Goal: Information Seeking & Learning: Learn about a topic

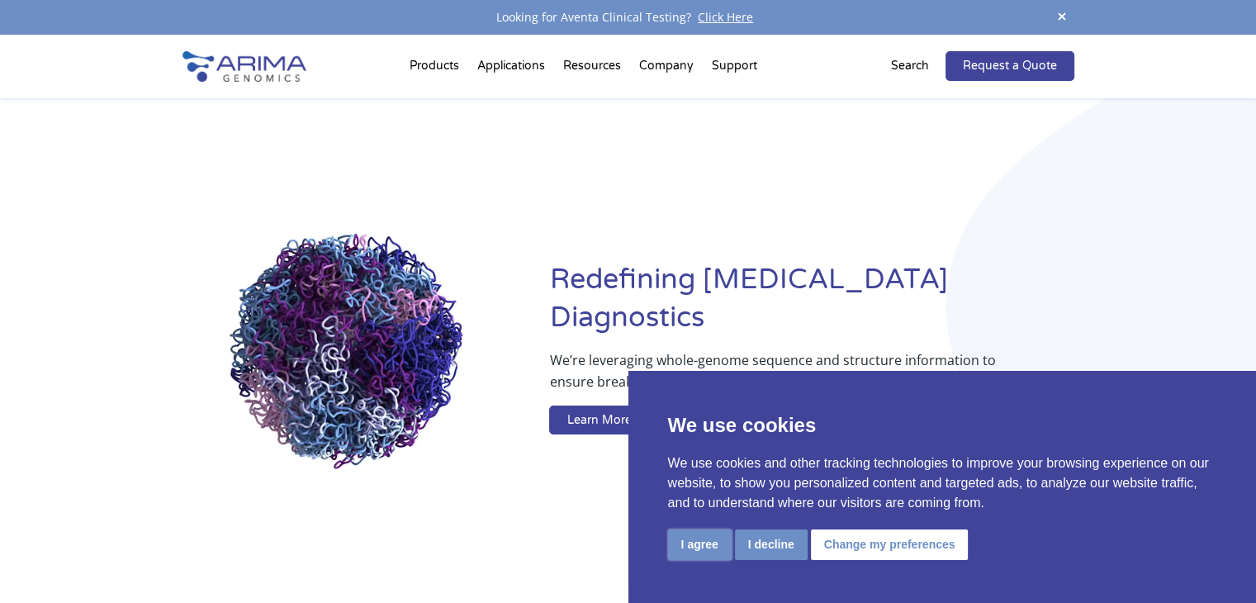
click at [685, 552] on button "I agree" at bounding box center [700, 544] width 64 height 31
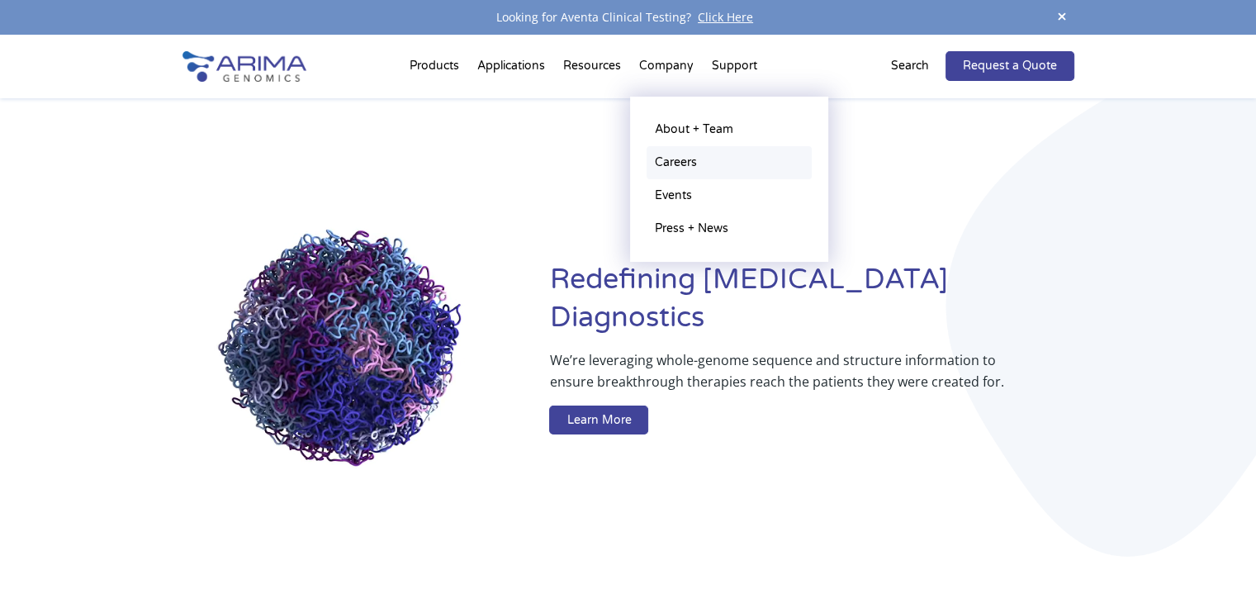
click at [655, 154] on link "Careers" at bounding box center [728, 162] width 165 height 33
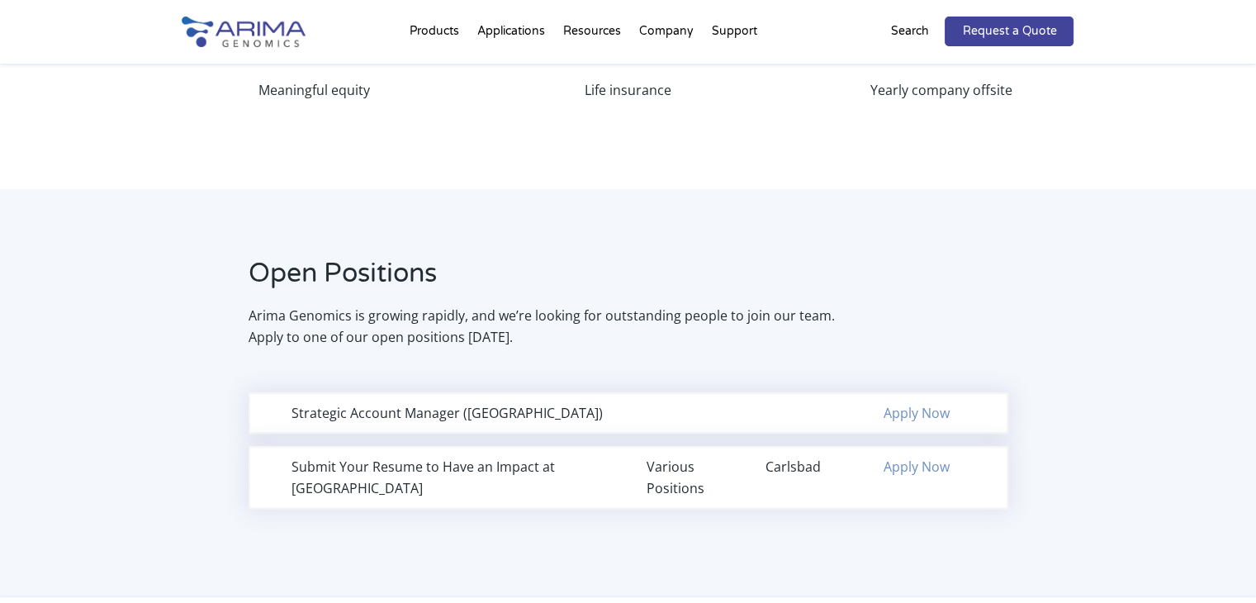
scroll to position [921, 0]
click at [703, 465] on div "Various Positions" at bounding box center [687, 477] width 82 height 43
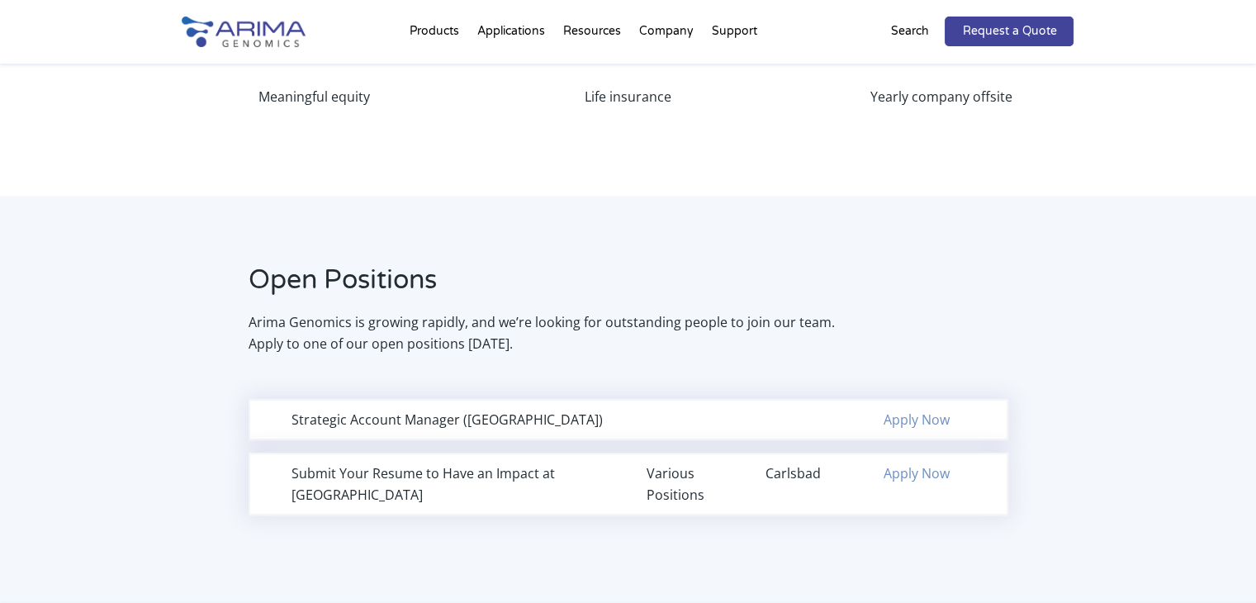
scroll to position [915, 0]
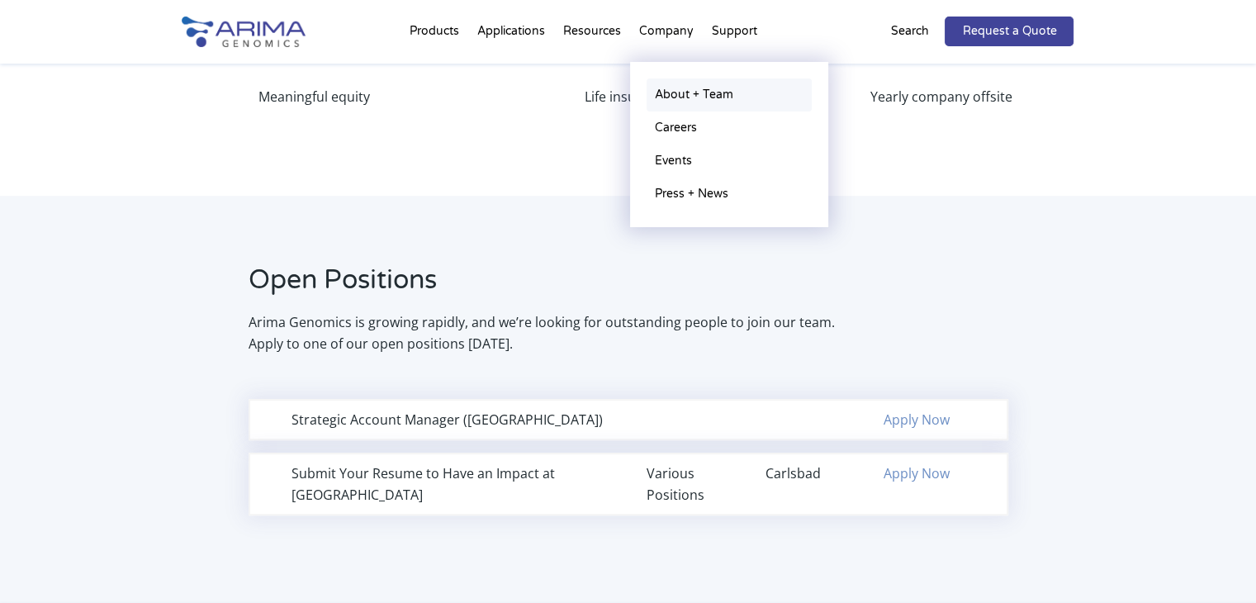
click at [659, 99] on link "About + Team" at bounding box center [728, 94] width 165 height 33
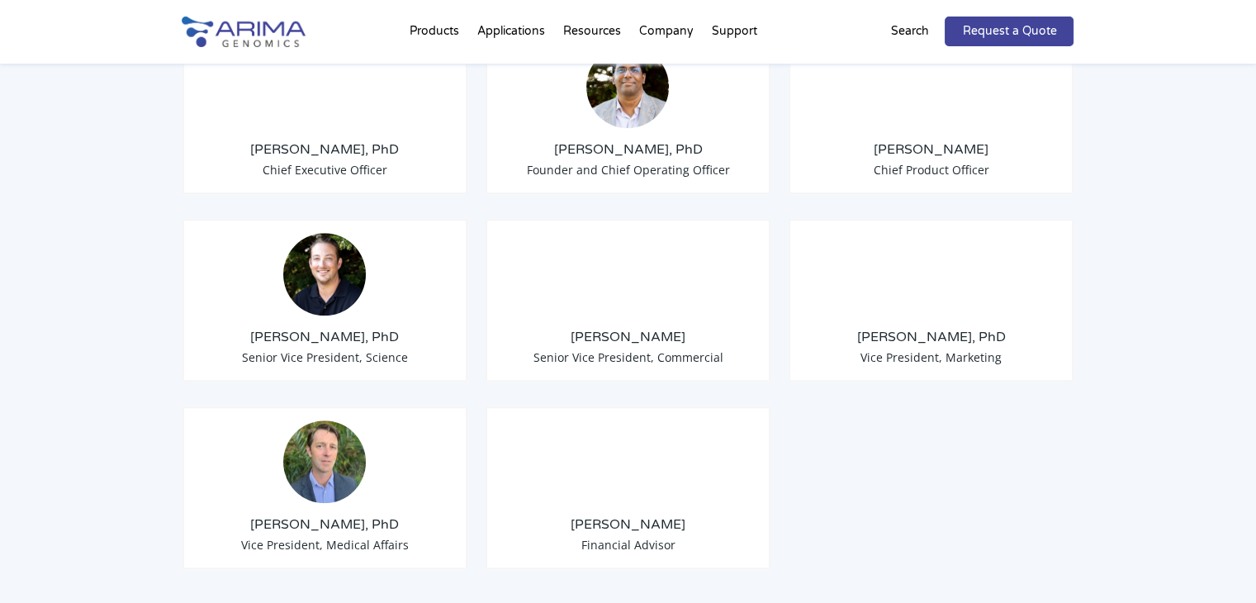
scroll to position [1394, 0]
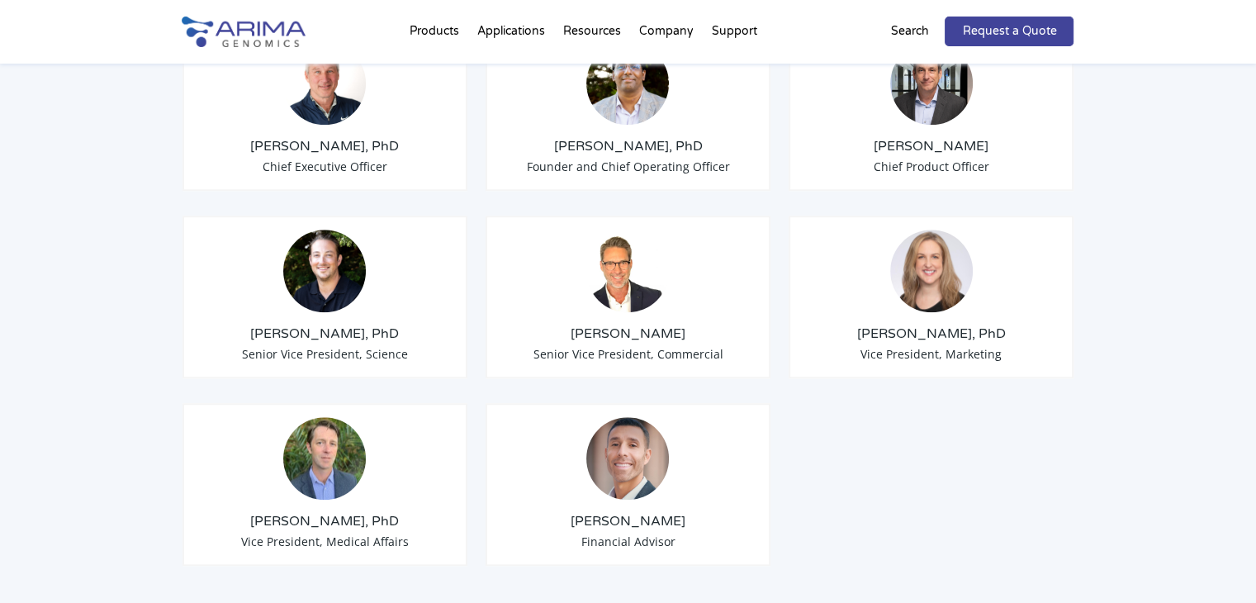
click at [257, 324] on h3 "Anthony Schmitt, PhD" at bounding box center [325, 333] width 258 height 18
drag, startPoint x: 274, startPoint y: 500, endPoint x: 376, endPoint y: 500, distance: 102.4
click at [376, 512] on h3 "Alex Hastie, PhD" at bounding box center [325, 521] width 258 height 18
copy h3 "Alex Hastie, PhD"
click at [502, 215] on div "David Duvall Senior Vice President, Commercial" at bounding box center [628, 296] width 286 height 163
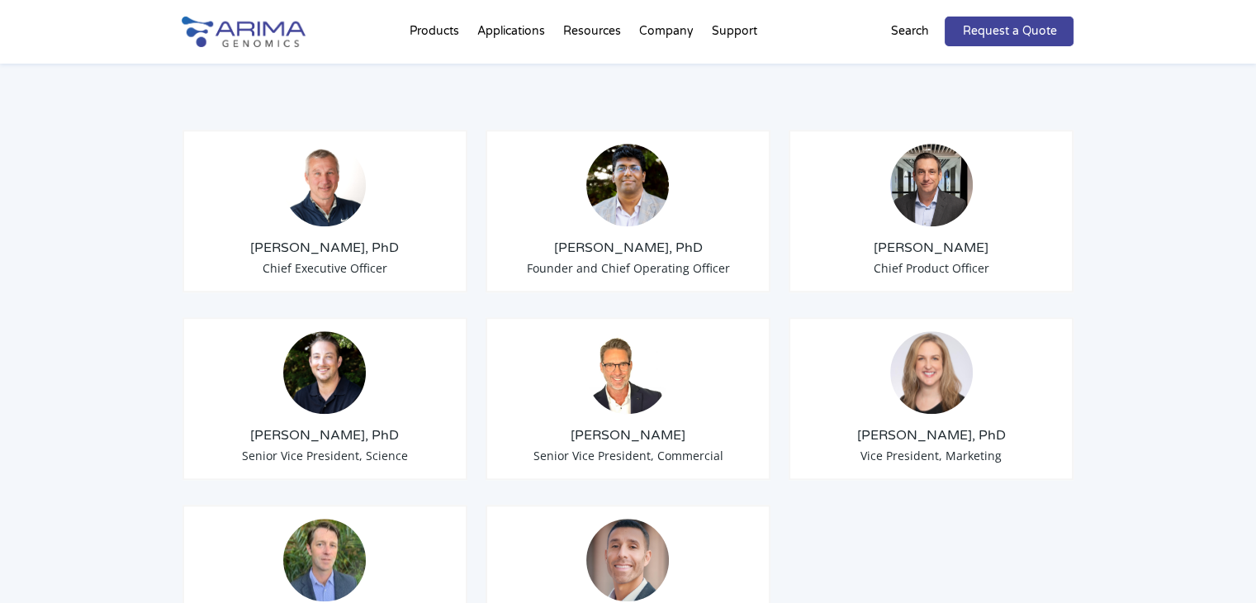
scroll to position [1294, 0]
drag, startPoint x: 279, startPoint y: 225, endPoint x: 386, endPoint y: 225, distance: 107.3
click at [386, 238] on h3 "Tom Willis, PhD" at bounding box center [325, 247] width 258 height 18
copy h3 "Tom Willis, PhD"
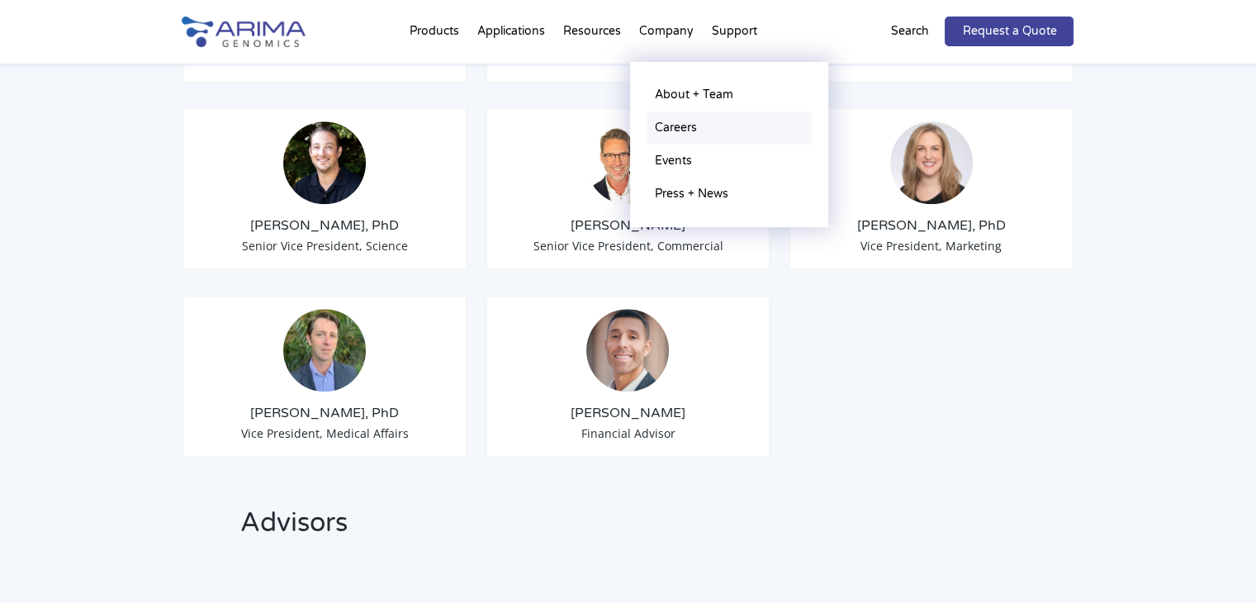
scroll to position [1503, 0]
